Goal: Task Accomplishment & Management: Complete application form

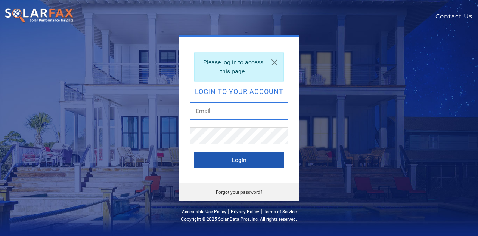
type input "d.macdonneil@sunsolarelectric.org"
click at [216, 160] on button "Login" at bounding box center [239, 160] width 90 height 16
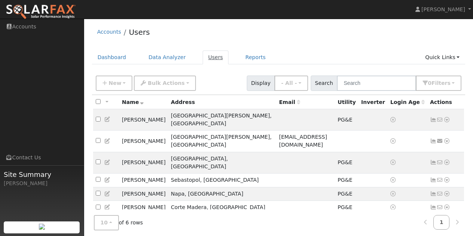
click at [203, 56] on link "Users" at bounding box center [216, 57] width 26 height 14
click at [110, 56] on link "Dashboard" at bounding box center [112, 57] width 40 height 14
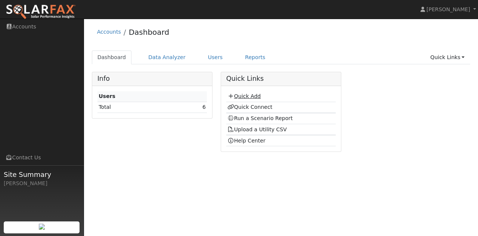
click at [236, 94] on link "Quick Add" at bounding box center [244, 96] width 33 height 6
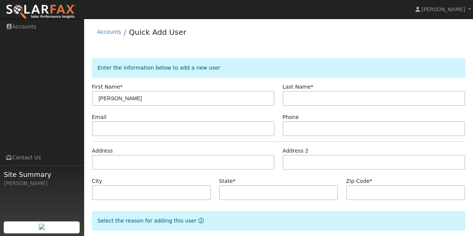
type input "[PERSON_NAME]"
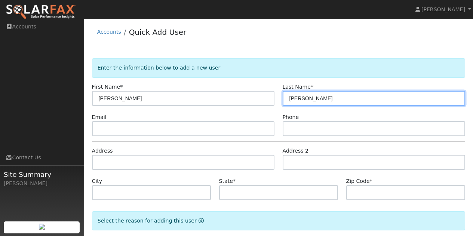
type input "[PERSON_NAME]"
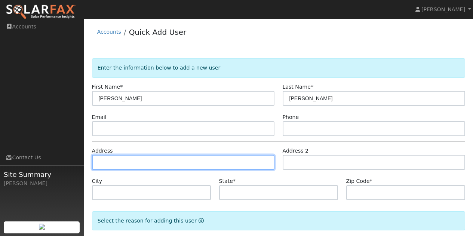
click at [134, 161] on input "text" at bounding box center [183, 162] width 183 height 15
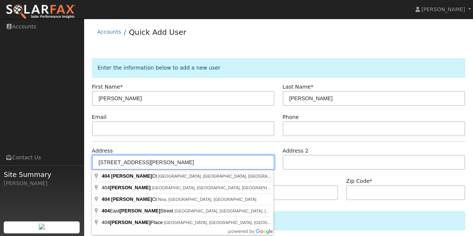
type input "404 Kelsey Court"
type input "Sonoma"
type input "CA"
type input "95476"
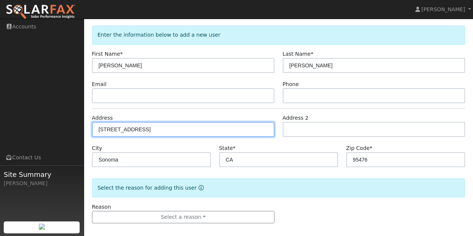
scroll to position [39, 0]
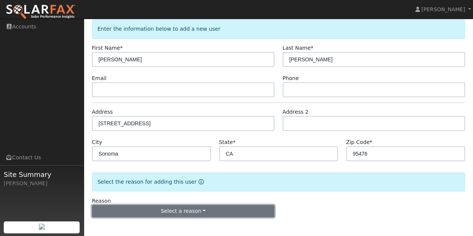
click at [166, 213] on button "Select a reason" at bounding box center [183, 211] width 183 height 13
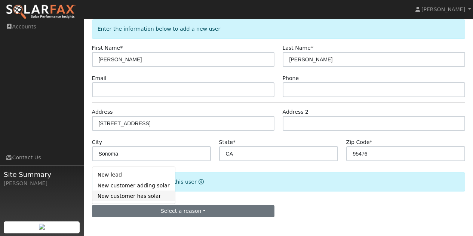
click at [120, 197] on link "New customer has solar" at bounding box center [133, 196] width 83 height 10
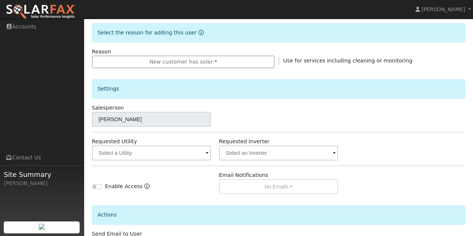
scroll to position [188, 0]
click at [206, 152] on span at bounding box center [207, 153] width 3 height 9
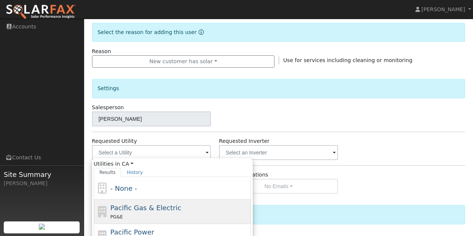
click at [149, 209] on span "Pacific Gas & Electric" at bounding box center [145, 208] width 71 height 8
type input "Pacific Gas & Electric"
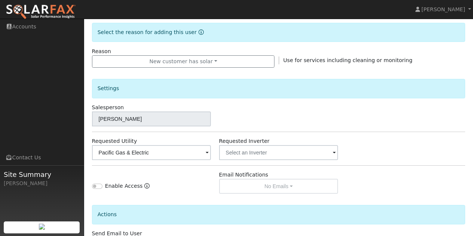
click at [334, 152] on span at bounding box center [334, 153] width 3 height 9
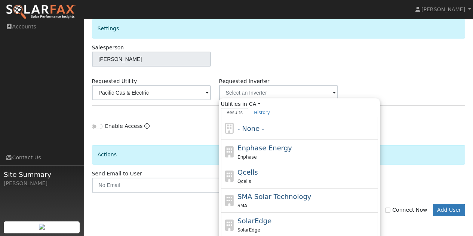
scroll to position [263, 0]
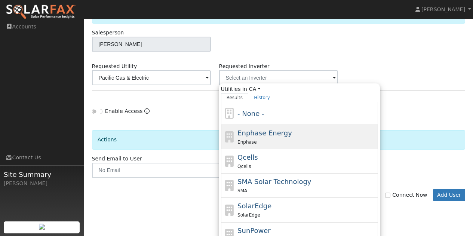
click at [262, 135] on span "Enphase Energy" at bounding box center [264, 133] width 55 height 8
type input "Enphase Energy"
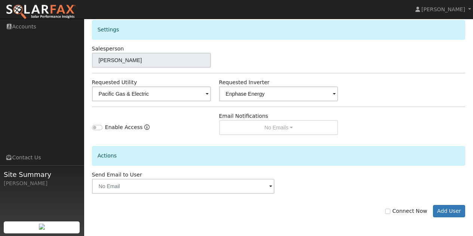
scroll to position [247, 0]
click at [449, 211] on button "Add User" at bounding box center [449, 211] width 33 height 13
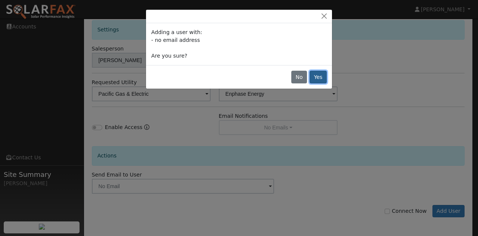
click at [320, 76] on button "Yes" at bounding box center [318, 77] width 17 height 13
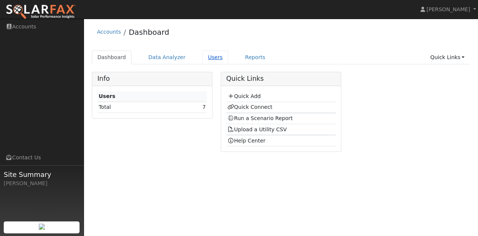
click at [204, 57] on link "Users" at bounding box center [216, 57] width 26 height 14
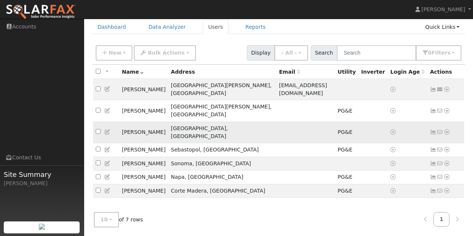
scroll to position [31, 0]
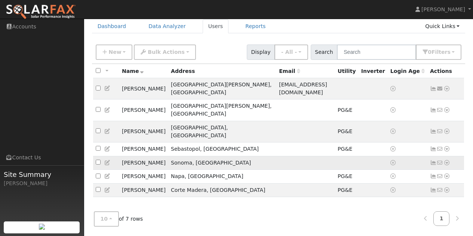
click at [446, 160] on icon at bounding box center [446, 162] width 7 height 5
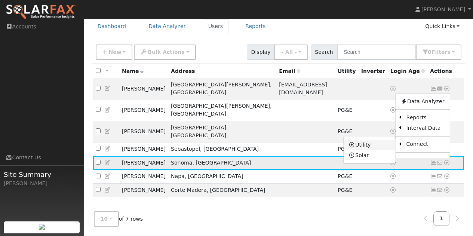
click at [359, 140] on link "Utility" at bounding box center [369, 145] width 52 height 10
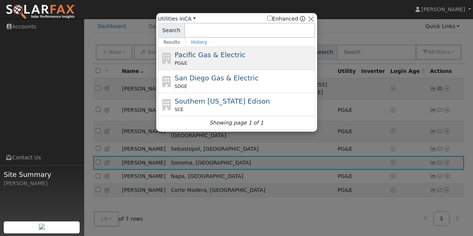
click at [184, 61] on span "PG&E" at bounding box center [180, 63] width 12 height 7
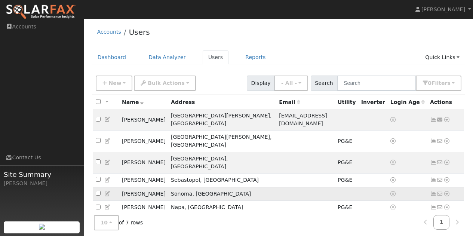
click at [447, 191] on icon at bounding box center [446, 193] width 7 height 5
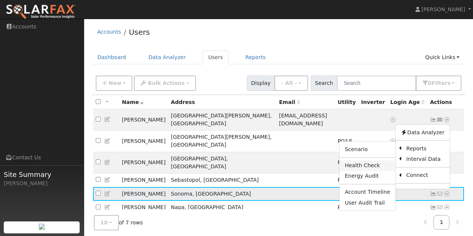
click at [371, 160] on link "Health Check" at bounding box center [367, 165] width 56 height 10
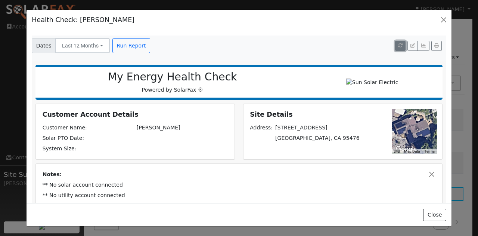
click at [398, 45] on icon "button" at bounding box center [400, 45] width 4 height 4
click at [443, 17] on button "button" at bounding box center [444, 20] width 10 height 10
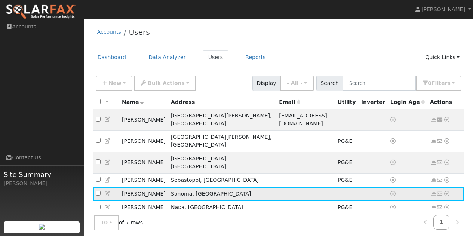
click at [447, 191] on icon at bounding box center [446, 193] width 7 height 5
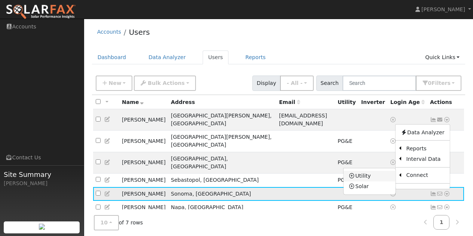
click at [360, 171] on link "Utility" at bounding box center [369, 176] width 52 height 10
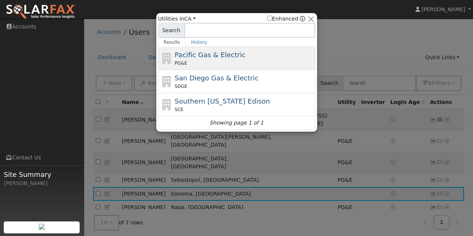
click at [201, 58] on span "Pacific Gas & Electric" at bounding box center [209, 55] width 71 height 8
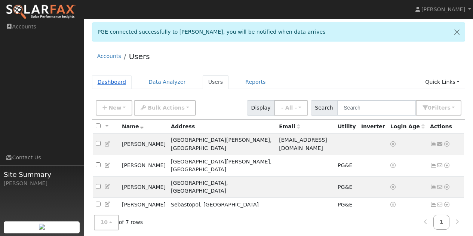
click at [108, 80] on link "Dashboard" at bounding box center [112, 82] width 40 height 14
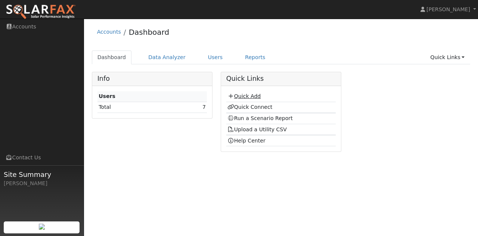
click at [245, 97] on link "Quick Add" at bounding box center [244, 96] width 33 height 6
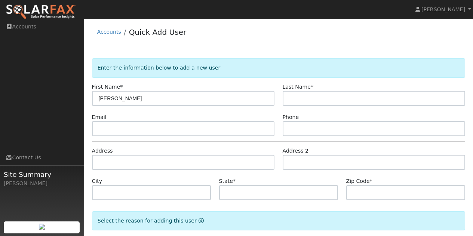
type input "[PERSON_NAME]"
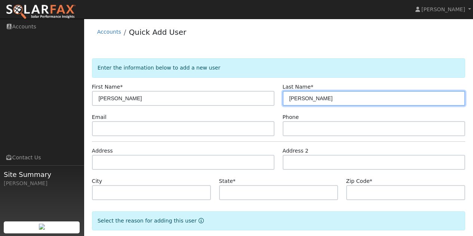
type input "[PERSON_NAME]"
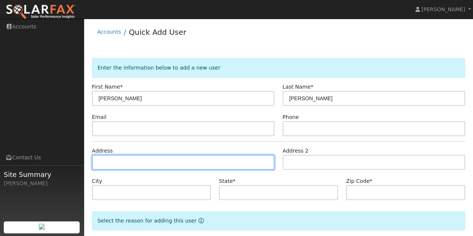
click at [121, 160] on input "text" at bounding box center [183, 162] width 183 height 15
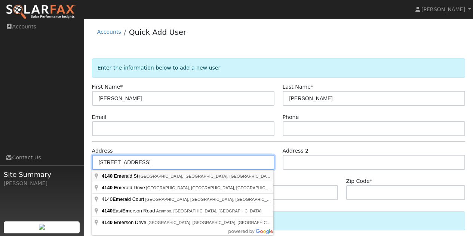
type input "[STREET_ADDRESS]"
type input "[GEOGRAPHIC_DATA]"
type input "CA"
type input "94609"
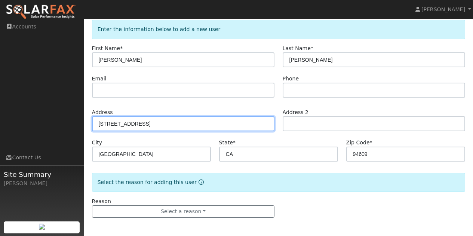
scroll to position [39, 0]
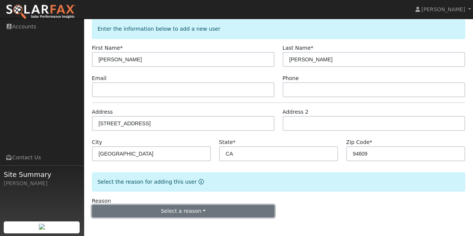
click at [182, 210] on button "Select a reason" at bounding box center [183, 211] width 183 height 13
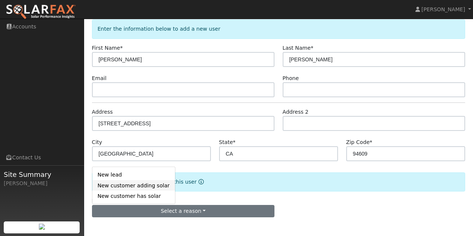
click at [140, 183] on link "New customer adding solar" at bounding box center [133, 185] width 83 height 10
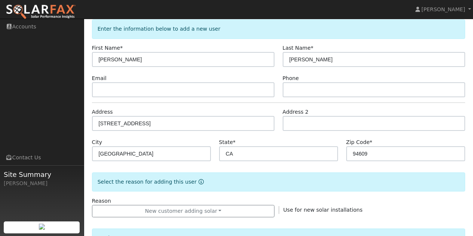
click at [282, 197] on div "Reason New customer adding solar New lead New customer adding solar New custome…" at bounding box center [278, 207] width 381 height 21
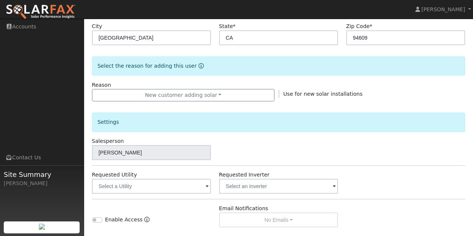
scroll to position [188, 0]
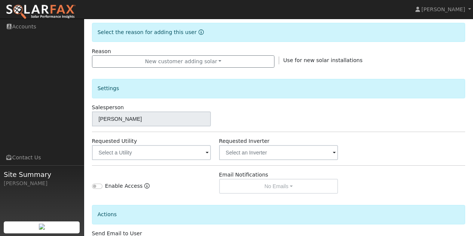
click at [207, 153] on span at bounding box center [207, 153] width 3 height 9
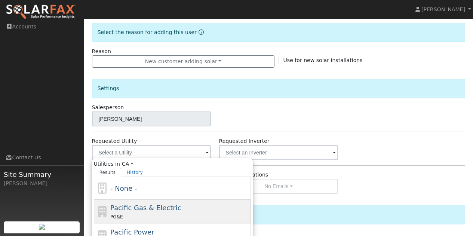
click at [139, 213] on div "PG&E" at bounding box center [179, 217] width 139 height 8
type input "Pacific Gas & Electric"
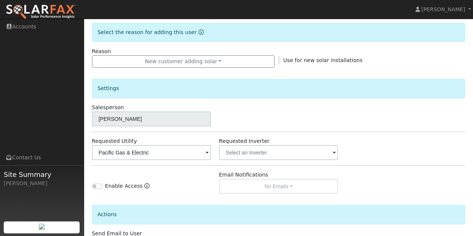
click at [173, 176] on div "Enable Access" at bounding box center [151, 182] width 127 height 23
click at [294, 152] on input "text" at bounding box center [278, 152] width 119 height 15
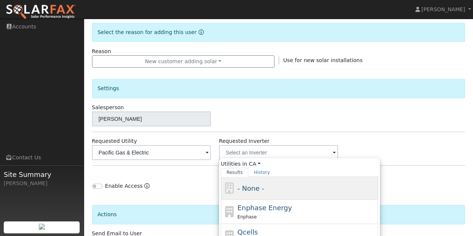
click at [265, 182] on div "- None -" at bounding box center [299, 188] width 157 height 23
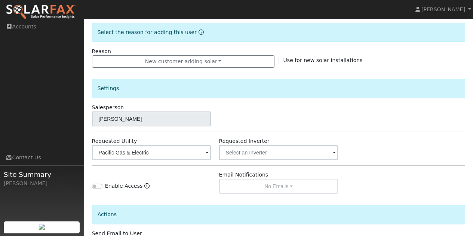
click at [200, 179] on div "Enable Access" at bounding box center [151, 182] width 127 height 23
click at [333, 152] on span at bounding box center [334, 153] width 3 height 9
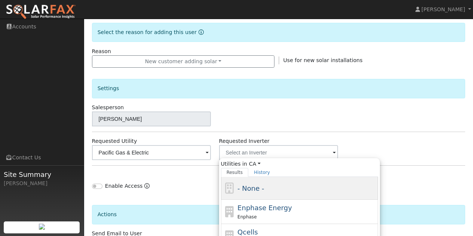
click at [250, 186] on span "- None -" at bounding box center [250, 188] width 27 height 8
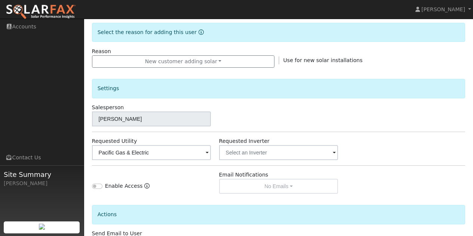
click at [205, 187] on div "Enable Access" at bounding box center [151, 182] width 127 height 23
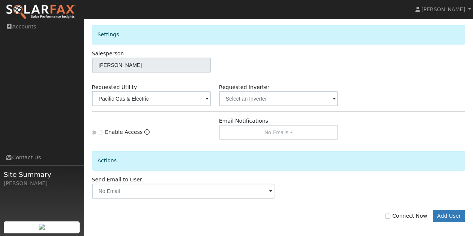
scroll to position [247, 0]
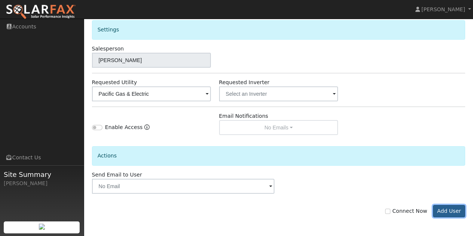
click at [447, 211] on button "Add User" at bounding box center [449, 211] width 33 height 13
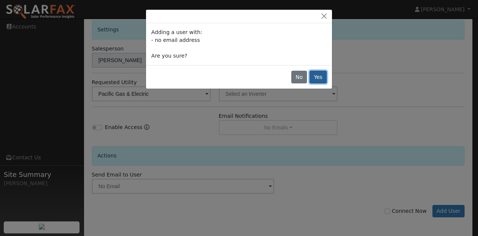
click at [319, 77] on button "Yes" at bounding box center [318, 77] width 17 height 13
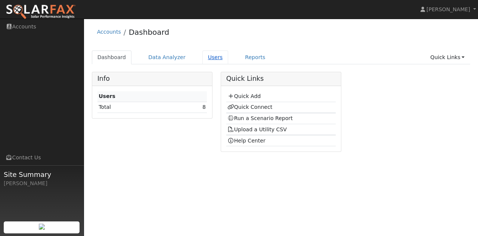
click at [211, 58] on link "Users" at bounding box center [216, 57] width 26 height 14
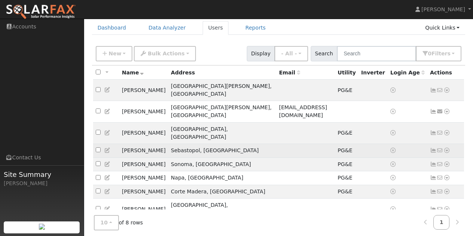
scroll to position [31, 0]
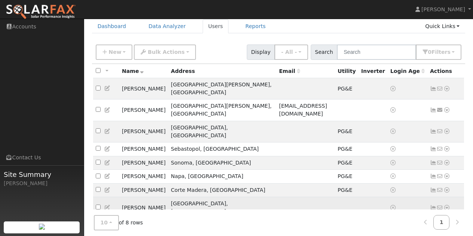
click at [448, 205] on icon at bounding box center [446, 207] width 7 height 5
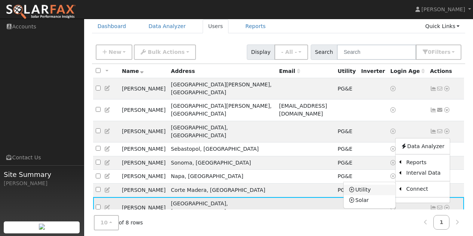
click at [352, 187] on icon at bounding box center [352, 189] width 7 height 5
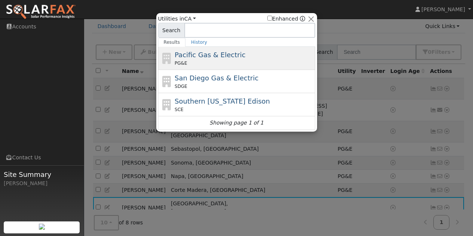
click at [204, 61] on div "PG&E" at bounding box center [243, 63] width 139 height 7
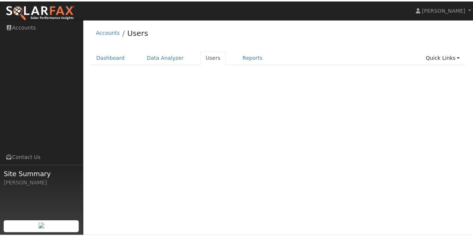
scroll to position [31, 0]
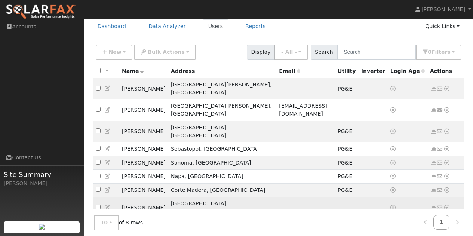
click at [448, 205] on icon at bounding box center [446, 207] width 7 height 5
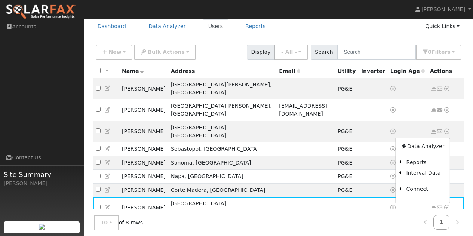
drag, startPoint x: 294, startPoint y: 219, endPoint x: 279, endPoint y: 218, distance: 15.0
click at [279, 218] on div "10 10 25 50 100 of 8 rows 1" at bounding box center [278, 222] width 373 height 27
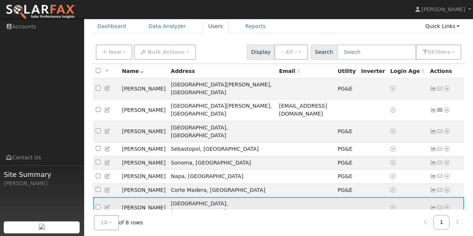
click at [98, 204] on input "checkbox" at bounding box center [98, 206] width 5 height 5
checkbox input "true"
click at [447, 205] on icon at bounding box center [446, 207] width 7 height 5
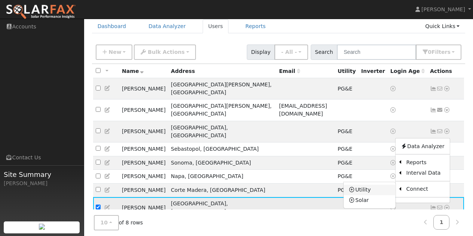
click at [355, 187] on icon at bounding box center [352, 189] width 7 height 5
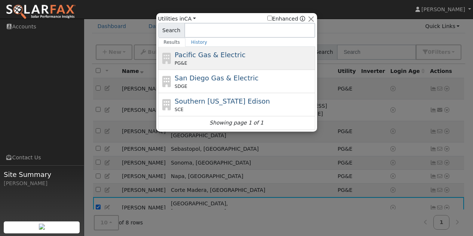
click at [192, 59] on span "Pacific Gas & Electric" at bounding box center [209, 55] width 71 height 8
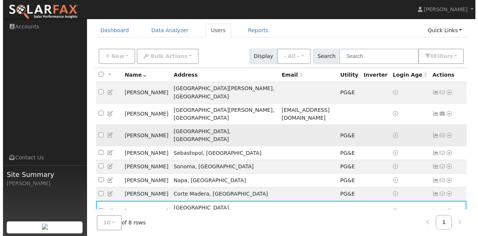
scroll to position [55, 0]
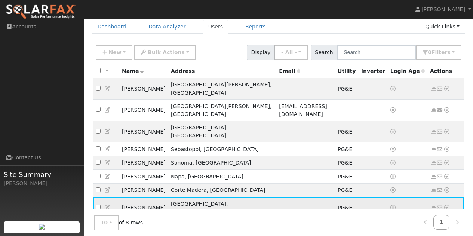
click at [448, 205] on icon at bounding box center [446, 207] width 7 height 5
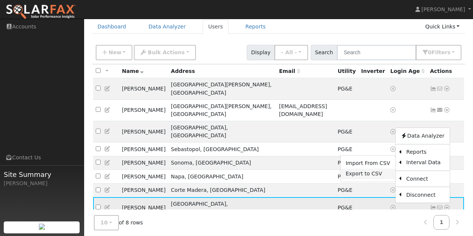
click at [360, 169] on link "Export to CSV" at bounding box center [367, 174] width 55 height 10
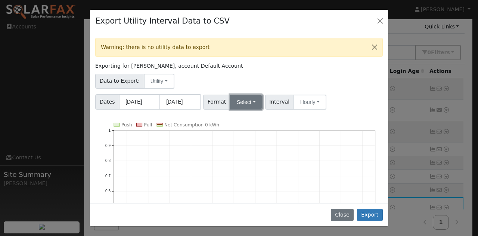
click at [254, 97] on button "Select" at bounding box center [246, 102] width 33 height 15
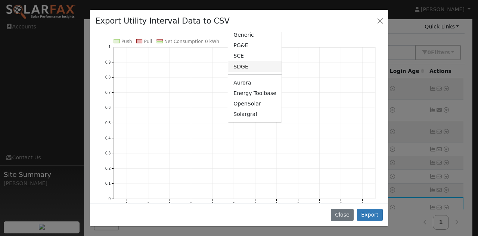
scroll to position [102, 0]
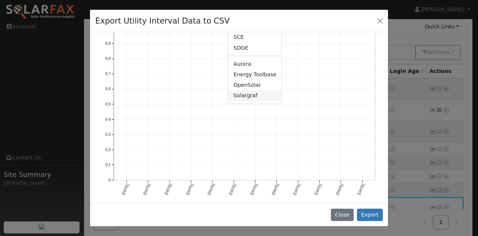
click at [246, 95] on link "Solargraf" at bounding box center [254, 95] width 53 height 10
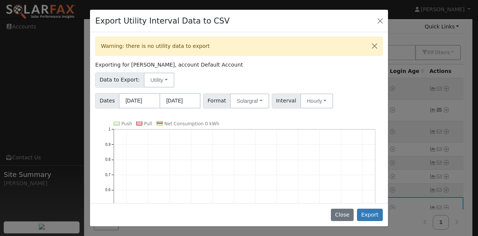
scroll to position [0, 0]
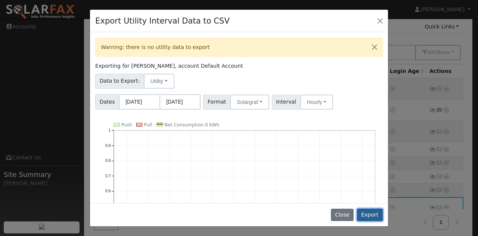
click at [372, 213] on button "Export" at bounding box center [370, 214] width 26 height 13
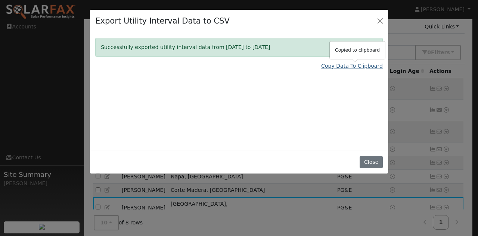
click at [352, 65] on link "Copy Data To Clipboard" at bounding box center [352, 66] width 62 height 8
click at [377, 18] on button "Close" at bounding box center [380, 20] width 10 height 10
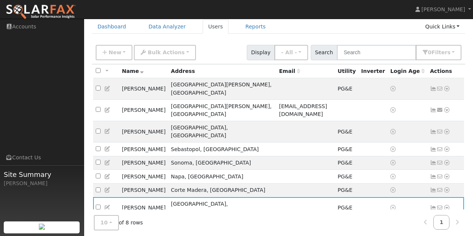
click at [282, 209] on div "10 10 25 50 100 of 8 rows 1" at bounding box center [278, 222] width 373 height 27
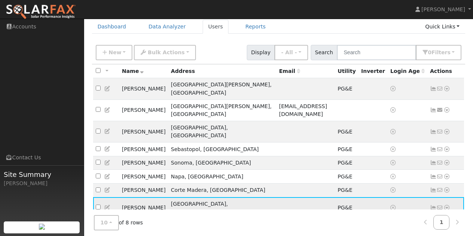
click at [445, 205] on icon at bounding box center [446, 207] width 7 height 5
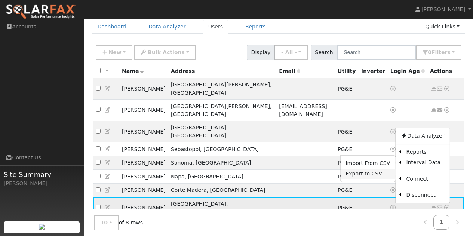
click at [360, 169] on link "Export to CSV" at bounding box center [367, 174] width 55 height 10
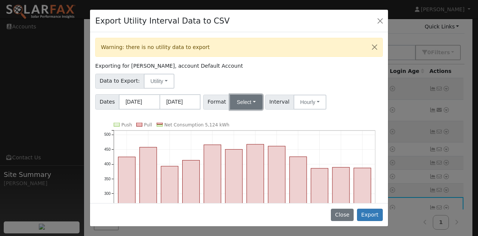
click at [251, 102] on button "Select" at bounding box center [246, 102] width 33 height 15
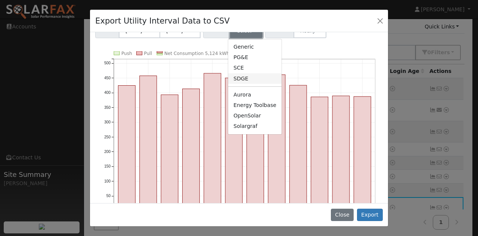
scroll to position [75, 0]
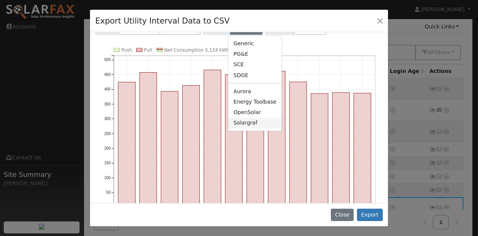
click at [246, 123] on link "Solargraf" at bounding box center [254, 123] width 53 height 10
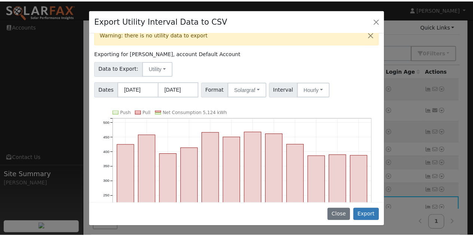
scroll to position [0, 0]
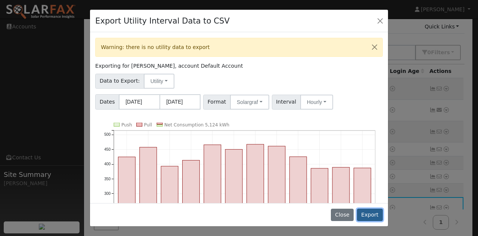
click at [373, 214] on button "Export" at bounding box center [370, 214] width 26 height 13
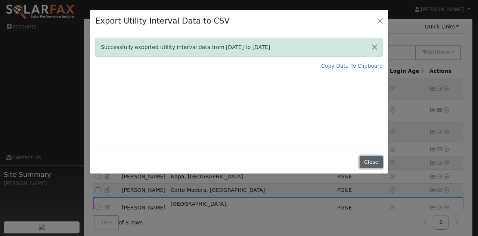
click at [370, 160] on button "Close" at bounding box center [371, 162] width 23 height 13
